Goal: Transaction & Acquisition: Download file/media

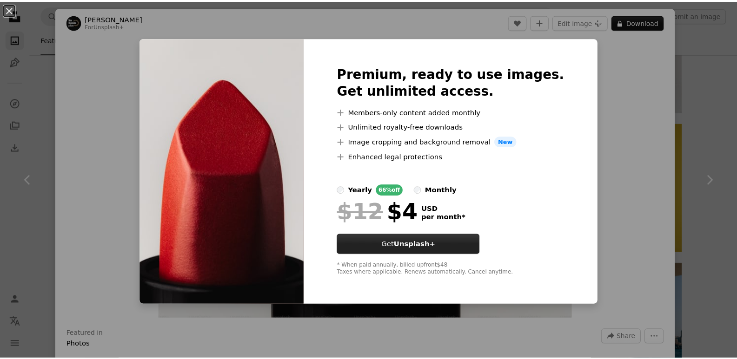
scroll to position [3300, 0]
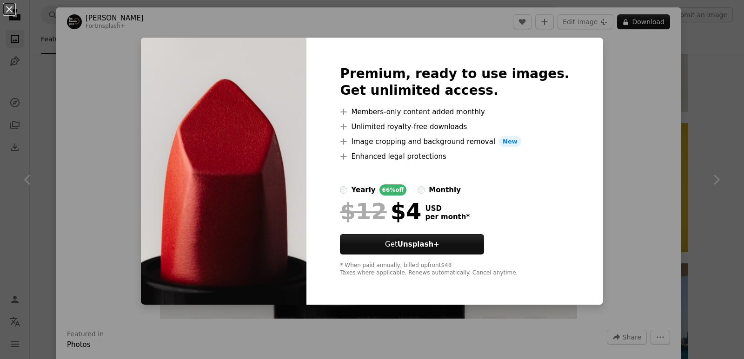
click at [611, 114] on div "An X shape Premium, ready to use images. Get unlimited access. A plus sign Memb…" at bounding box center [372, 179] width 744 height 359
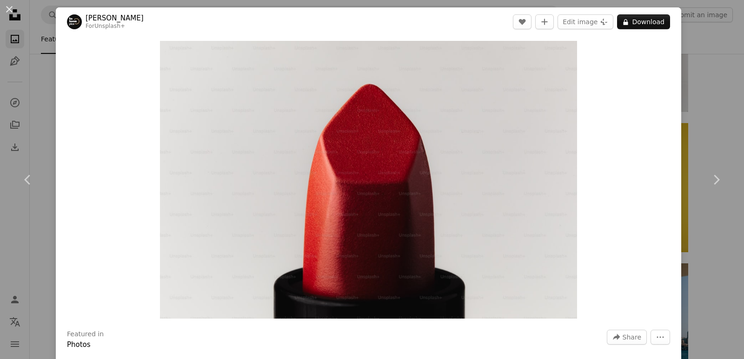
click at [706, 119] on div "An X shape Chevron left Chevron right [PERSON_NAME] For Unsplash+ A heart A plu…" at bounding box center [372, 179] width 744 height 359
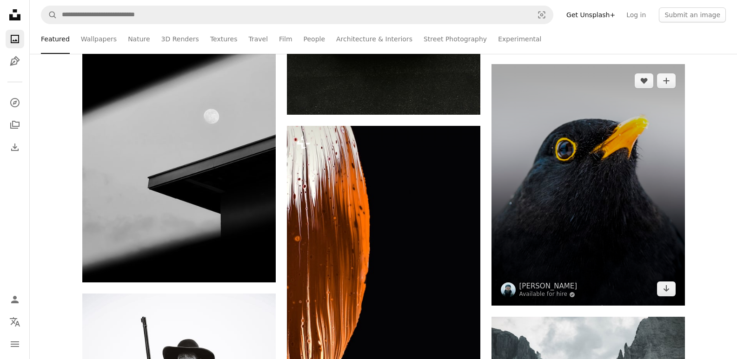
scroll to position [9760, 0]
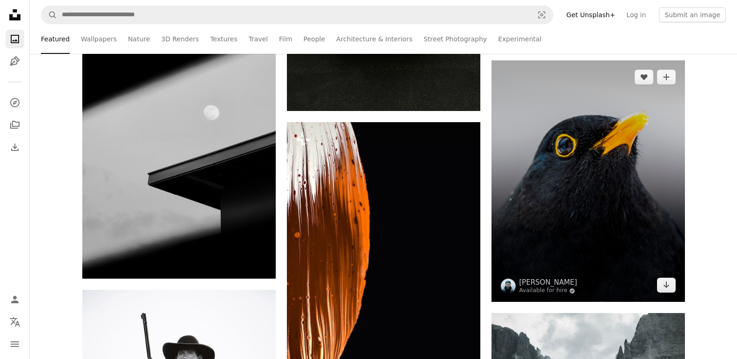
click at [628, 185] on img at bounding box center [587, 181] width 193 height 242
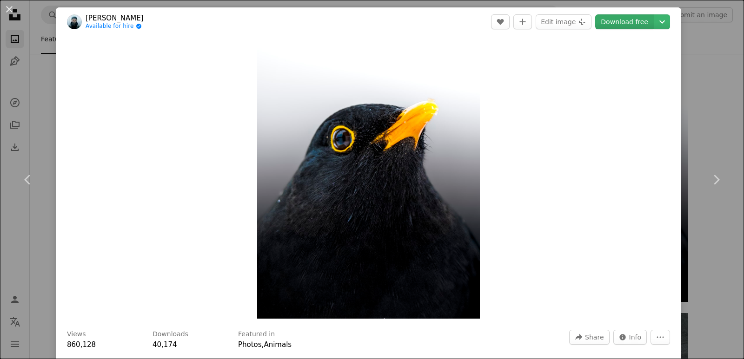
click at [629, 22] on link "Download free" at bounding box center [624, 21] width 59 height 15
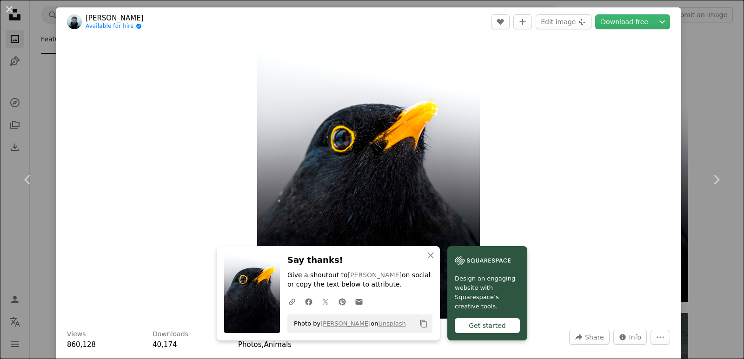
drag, startPoint x: 8, startPoint y: 6, endPoint x: 198, endPoint y: 46, distance: 193.4
click at [8, 6] on button "An X shape" at bounding box center [9, 9] width 11 height 11
